Goal: Task Accomplishment & Management: Use online tool/utility

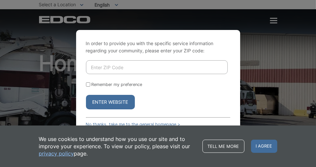
click at [149, 68] on input "Enter ZIP Code" at bounding box center [157, 67] width 142 height 14
type input "92003"
click at [114, 100] on button "Enter Website" at bounding box center [110, 102] width 49 height 14
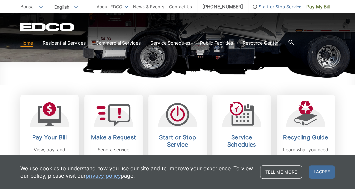
scroll to position [159, 0]
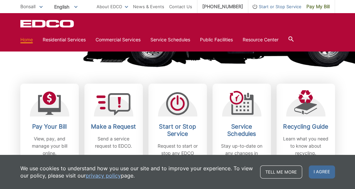
click at [52, 140] on p "View, pay, and manage your bill online." at bounding box center [49, 146] width 49 height 22
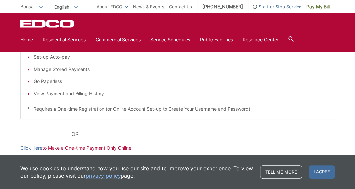
scroll to position [64, 0]
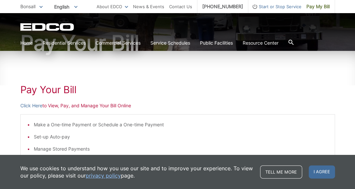
click at [221, 95] on h1 "Pay Your Bill" at bounding box center [177, 90] width 315 height 12
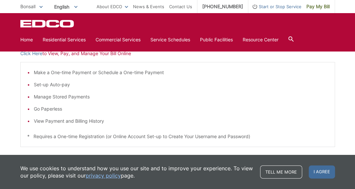
scroll to position [74, 0]
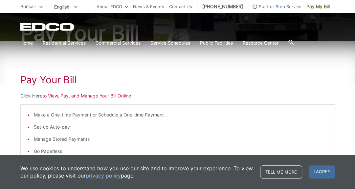
click at [40, 97] on link "Click Here" at bounding box center [31, 95] width 22 height 7
